Goal: Find specific page/section: Find specific page/section

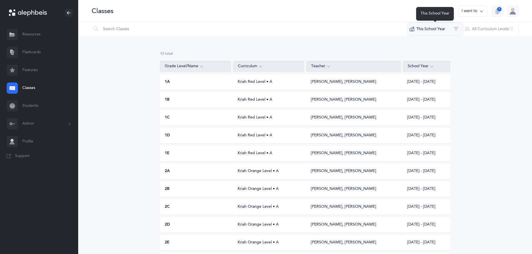
click at [447, 32] on button "This School Year" at bounding box center [435, 28] width 56 height 13
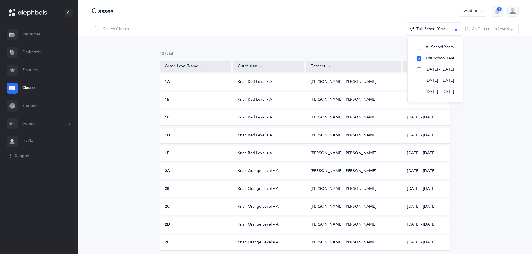
click at [440, 69] on span "[DATE] - [DATE]" at bounding box center [440, 69] width 28 height 4
click at [420, 57] on button "This School Year" at bounding box center [435, 58] width 46 height 11
click at [140, 30] on input "text" at bounding box center [249, 28] width 316 height 13
click at [27, 102] on link "Students" at bounding box center [39, 106] width 78 height 18
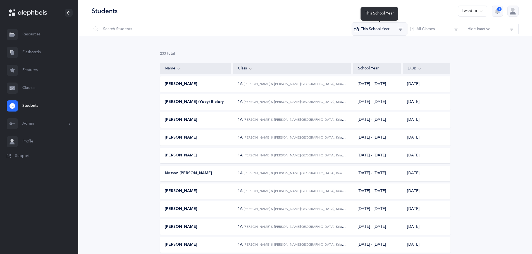
click at [365, 31] on button "This School Year" at bounding box center [380, 28] width 56 height 13
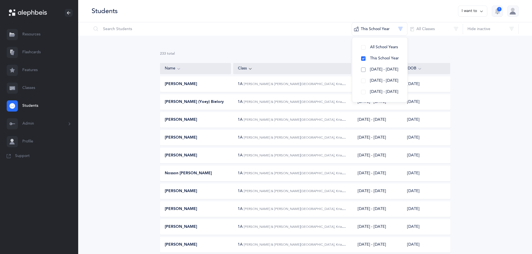
click at [374, 68] on span "[DATE] - [DATE]" at bounding box center [384, 69] width 28 height 4
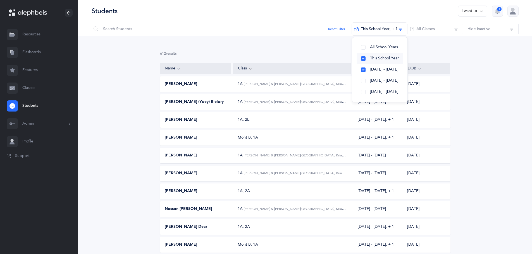
click at [380, 56] on span "This School Year" at bounding box center [384, 58] width 29 height 4
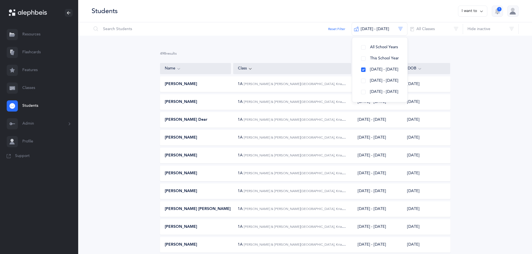
click at [310, 48] on div "498 results total Name Class School Year DOB [PERSON_NAME] 1A [PERSON_NAME] & […" at bounding box center [305, 246] width 454 height 421
click at [182, 26] on input "text" at bounding box center [221, 28] width 261 height 13
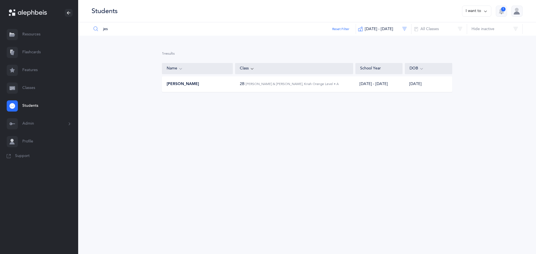
type input "jes"
click at [239, 86] on div "2B [PERSON_NAME] & [PERSON_NAME], Kriah Orange Level • A" at bounding box center [294, 84] width 118 height 6
